Goal: Transaction & Acquisition: Download file/media

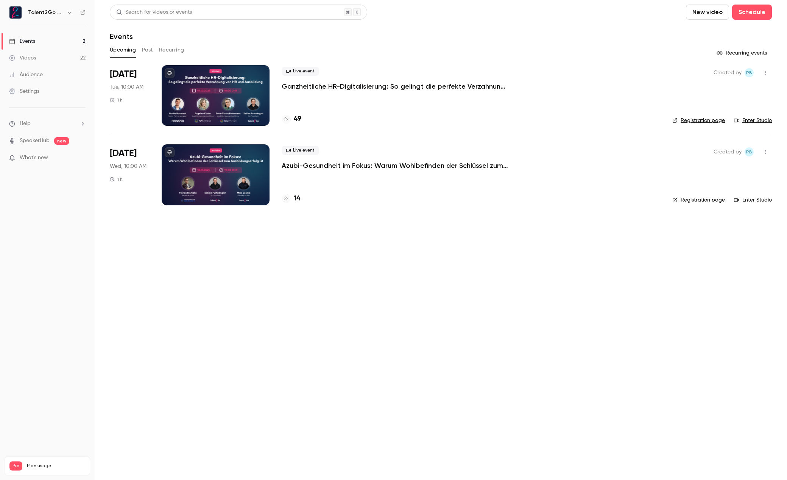
click at [300, 118] on h4 "49" at bounding box center [298, 119] width 8 height 10
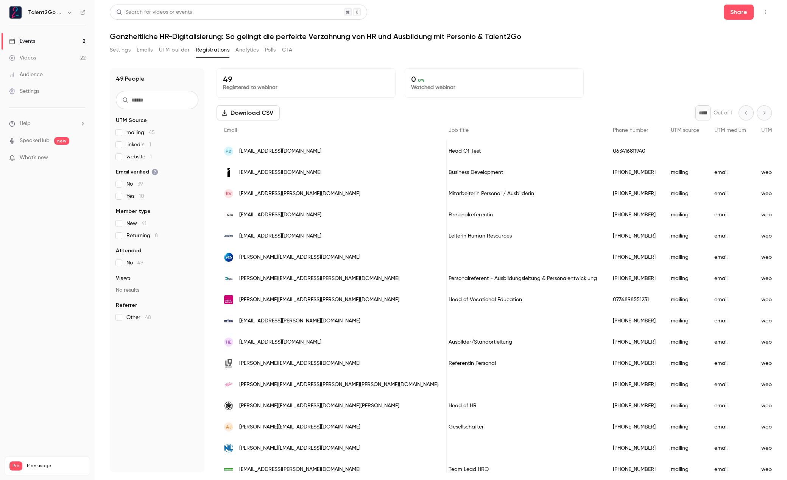
scroll to position [0, 452]
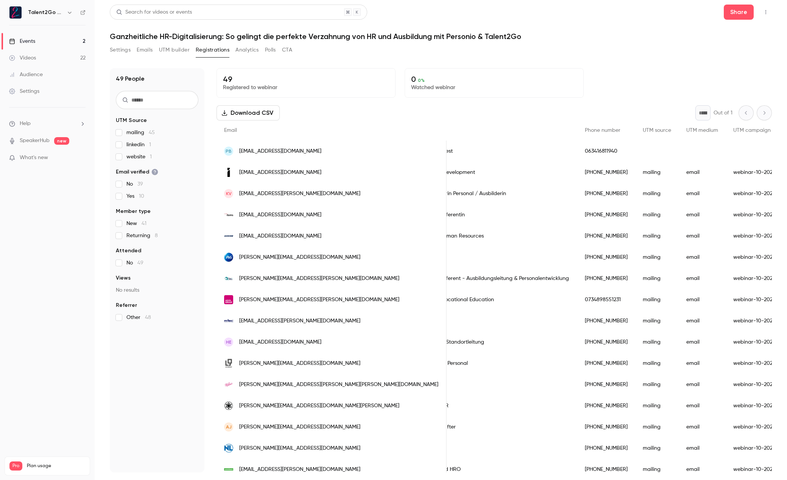
click at [636, 158] on div "People list" at bounding box center [658, 151] width 44 height 21
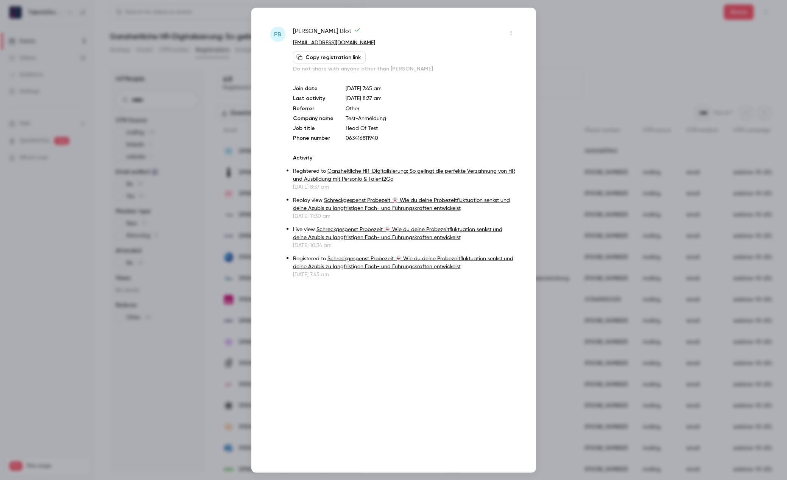
click at [584, 102] on div at bounding box center [393, 240] width 787 height 480
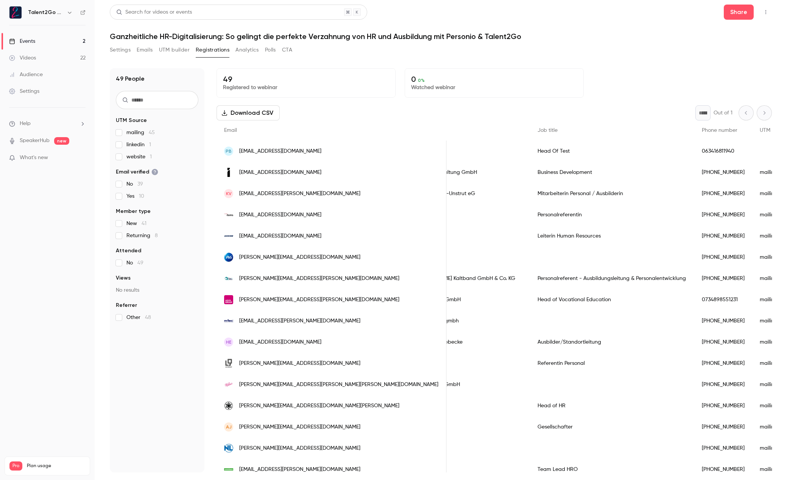
scroll to position [0, 326]
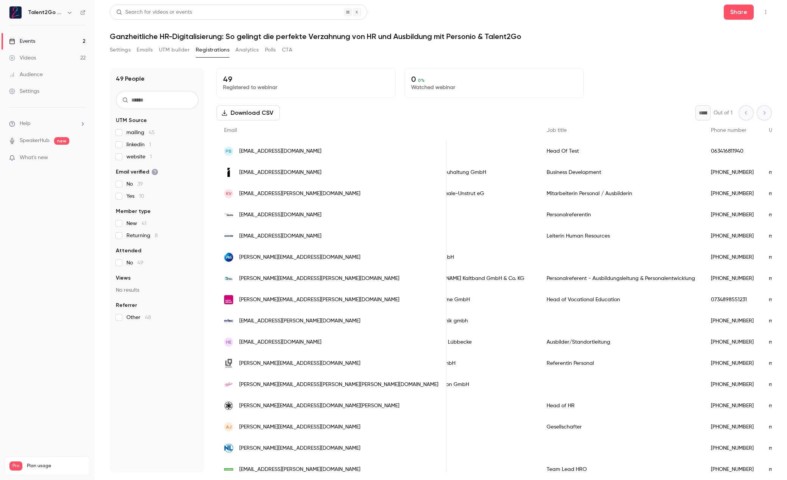
click at [469, 115] on div "Download CSV * Out of 1" at bounding box center [495, 112] width 556 height 15
click at [470, 107] on div "Download CSV * Out of 1" at bounding box center [495, 112] width 556 height 15
